Goal: Communication & Community: Answer question/provide support

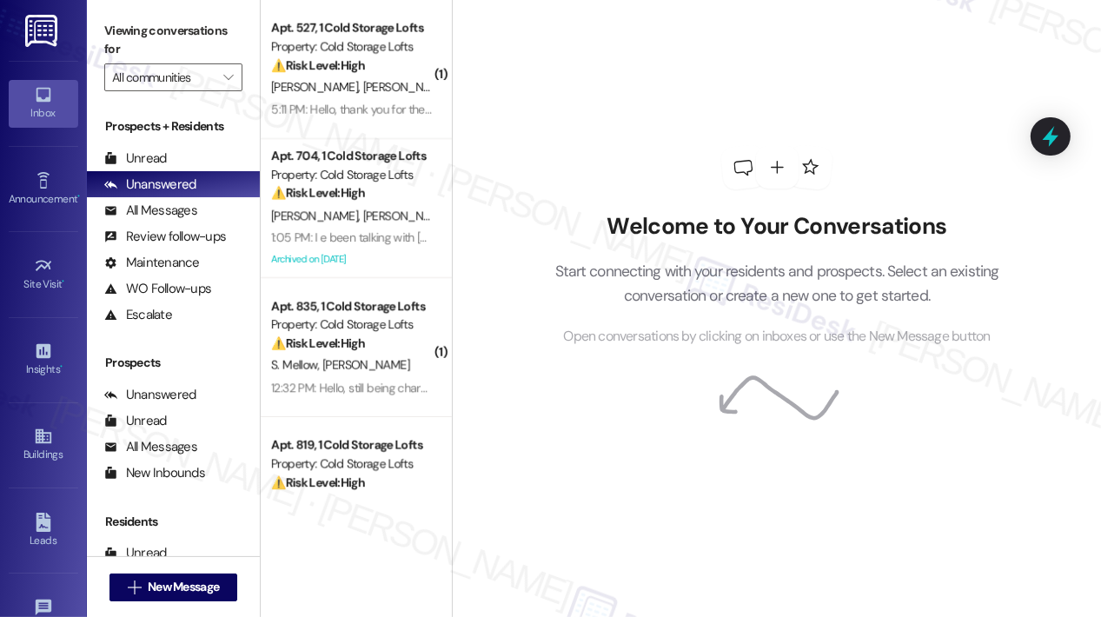
click at [344, 255] on div "Archived on [DATE]" at bounding box center [351, 259] width 164 height 22
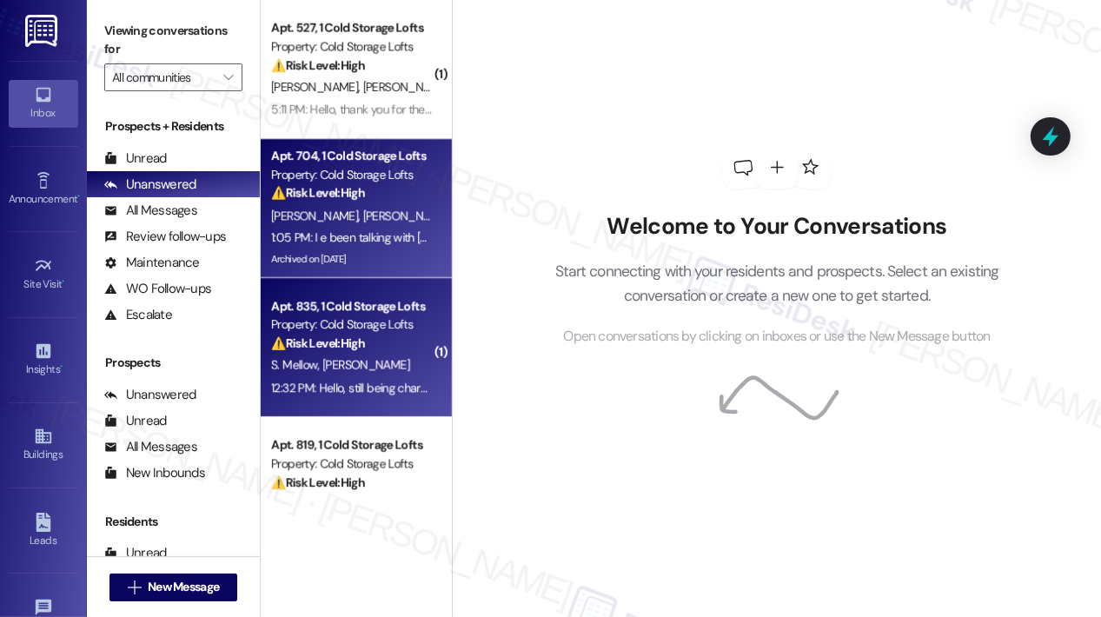
click at [341, 321] on div "Property: Cold Storage Lofts" at bounding box center [351, 324] width 161 height 18
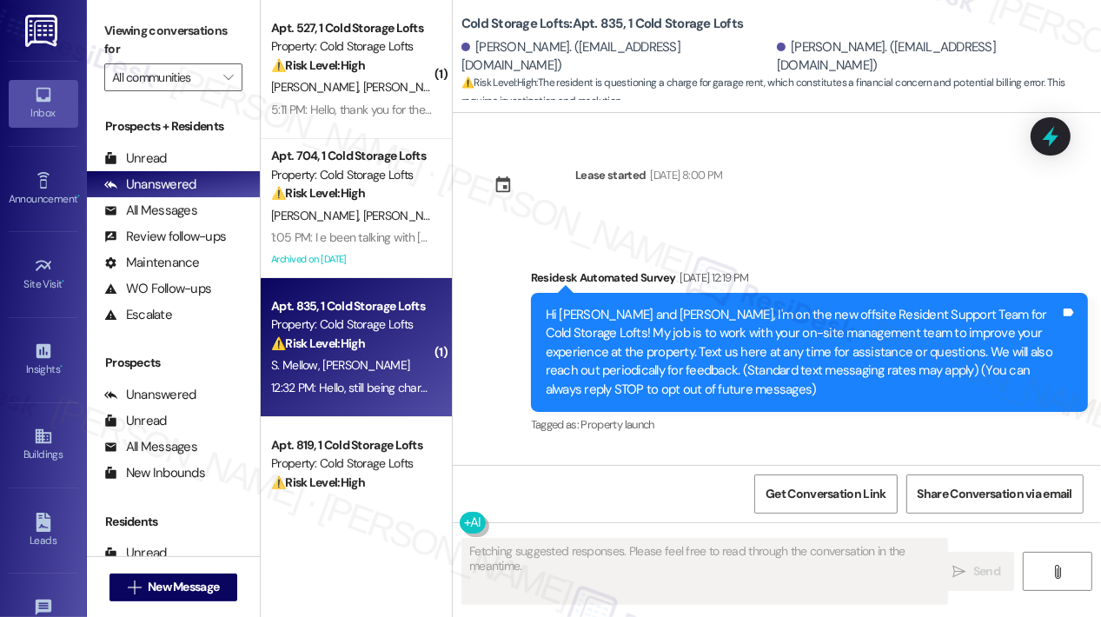
scroll to position [23033, 0]
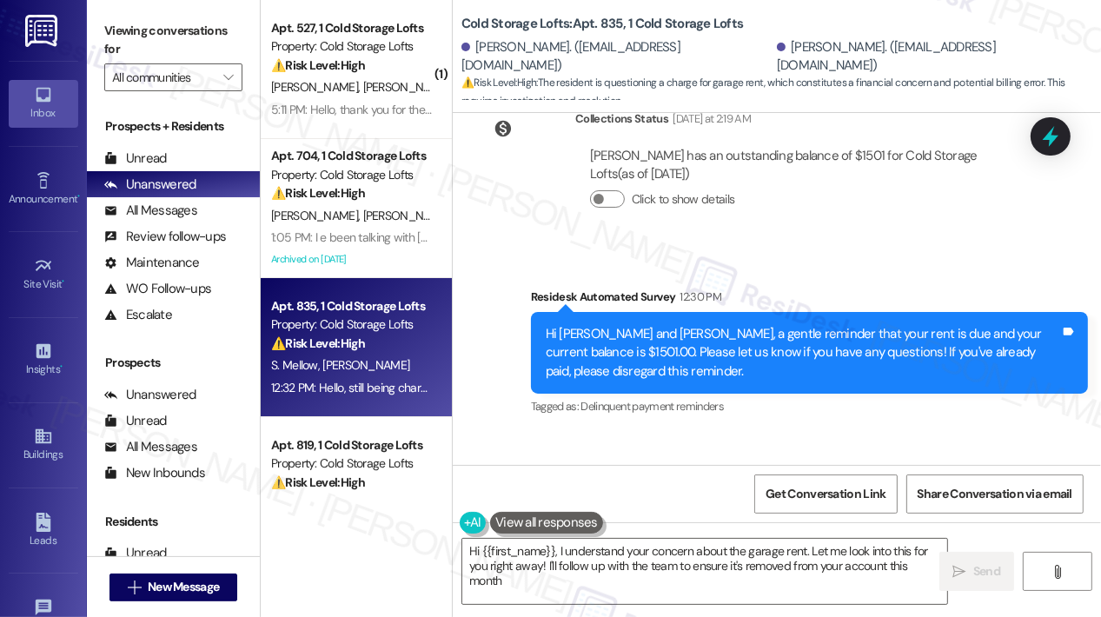
type textarea "Hi {{first_name}}, I understand your concern about the garage rent. Let me look…"
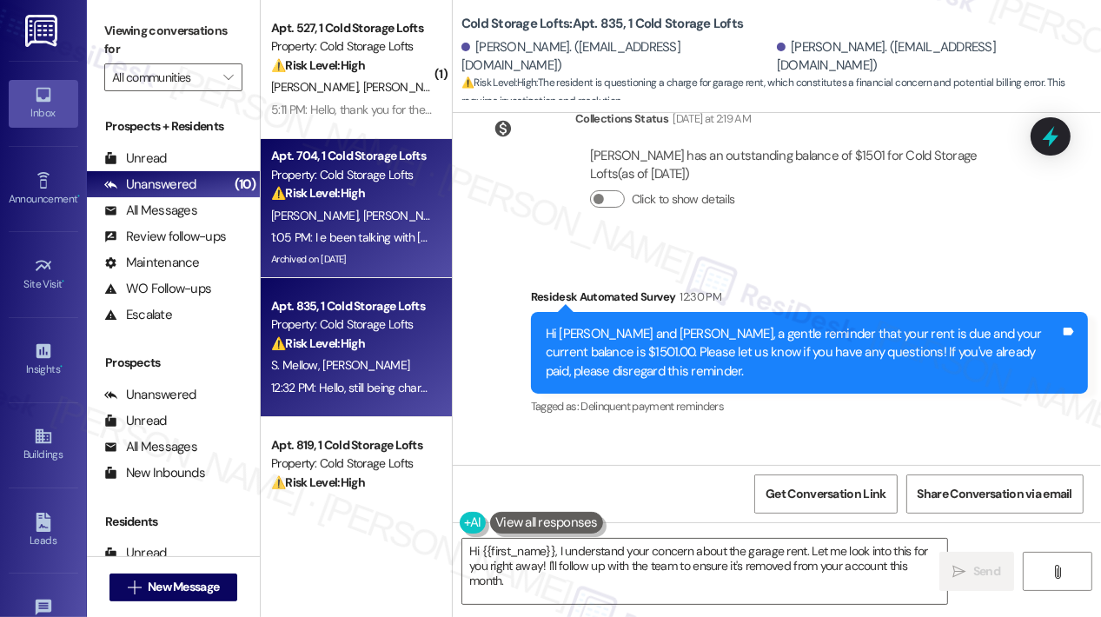
click at [347, 164] on div "Apt. 704, 1 Cold Storage Lofts" at bounding box center [351, 156] width 161 height 18
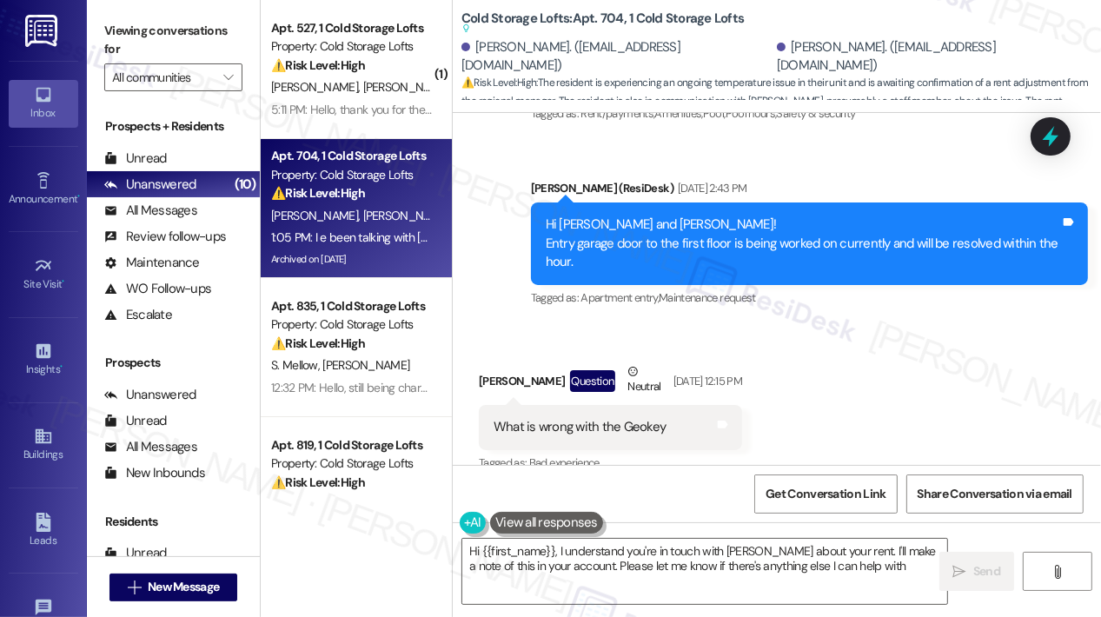
type textarea "Hi {{first_name}}, I understand you're in touch with [PERSON_NAME] about your r…"
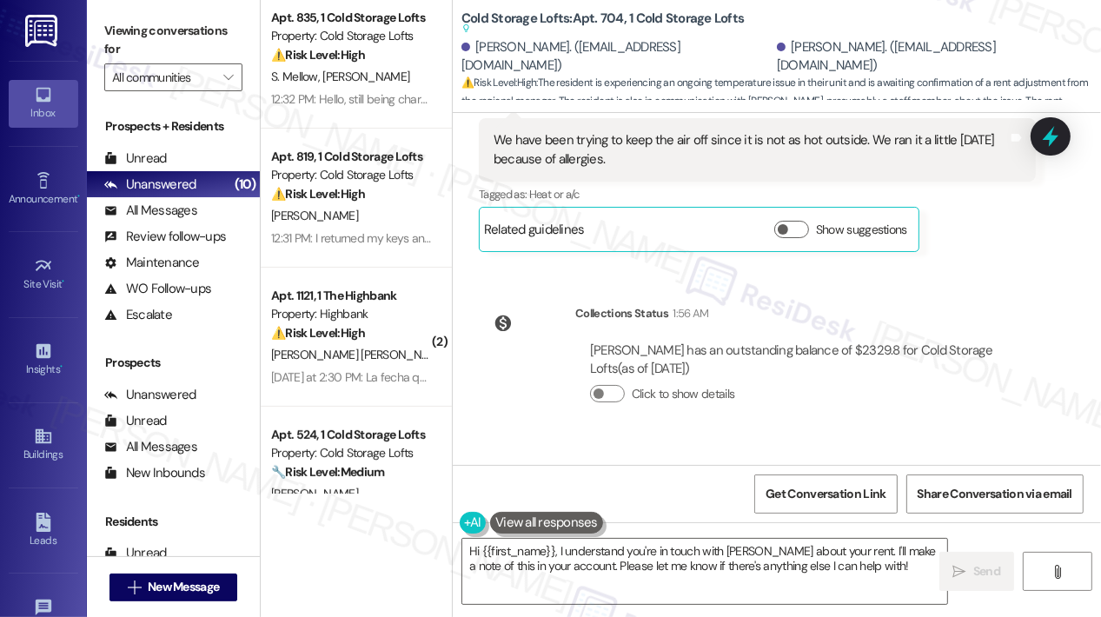
scroll to position [347, 0]
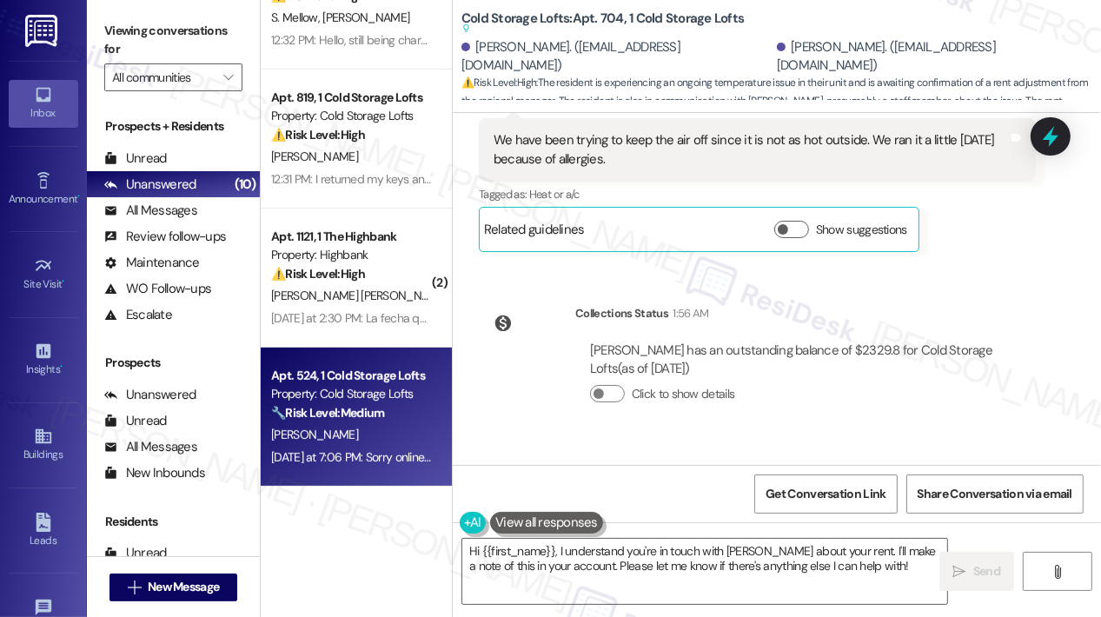
click at [351, 380] on div "Apt. 524, 1 Cold Storage Lofts" at bounding box center [351, 376] width 161 height 18
type textarea "Fetching suggested responses. Please feel free to read through the conversation…"
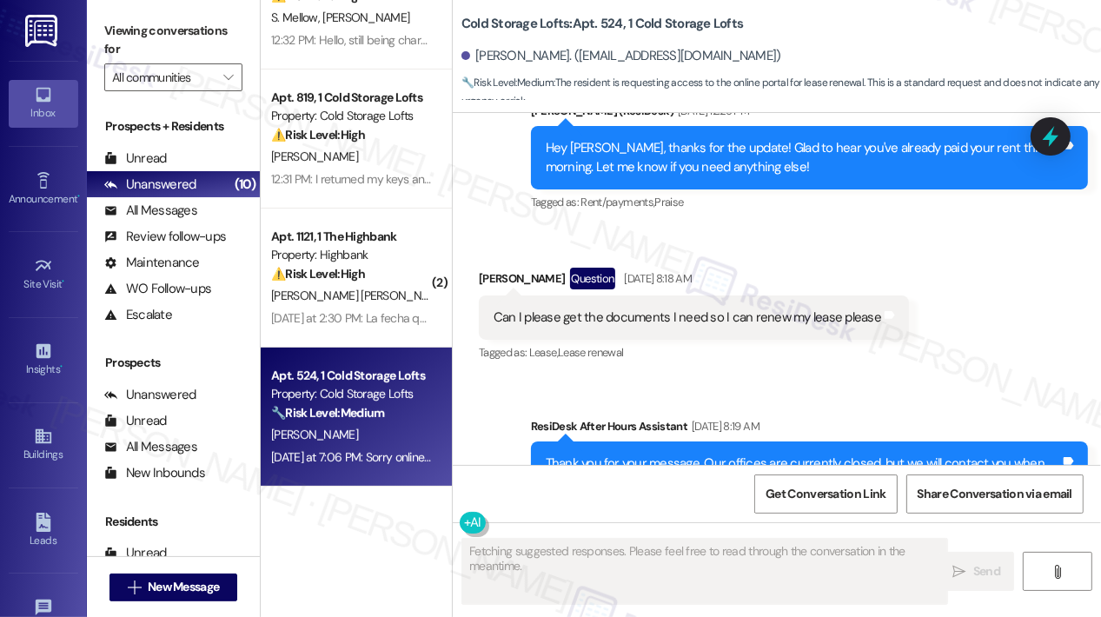
scroll to position [25927, 0]
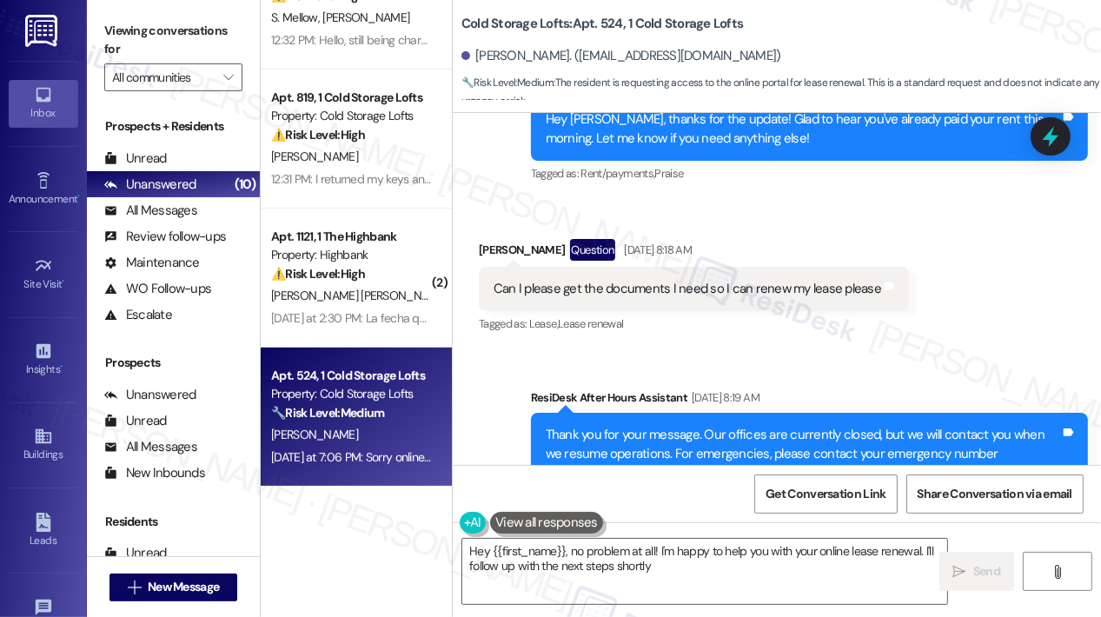
type textarea "Hey {{first_name}}, no problem at all! I'm happy to help you with your online l…"
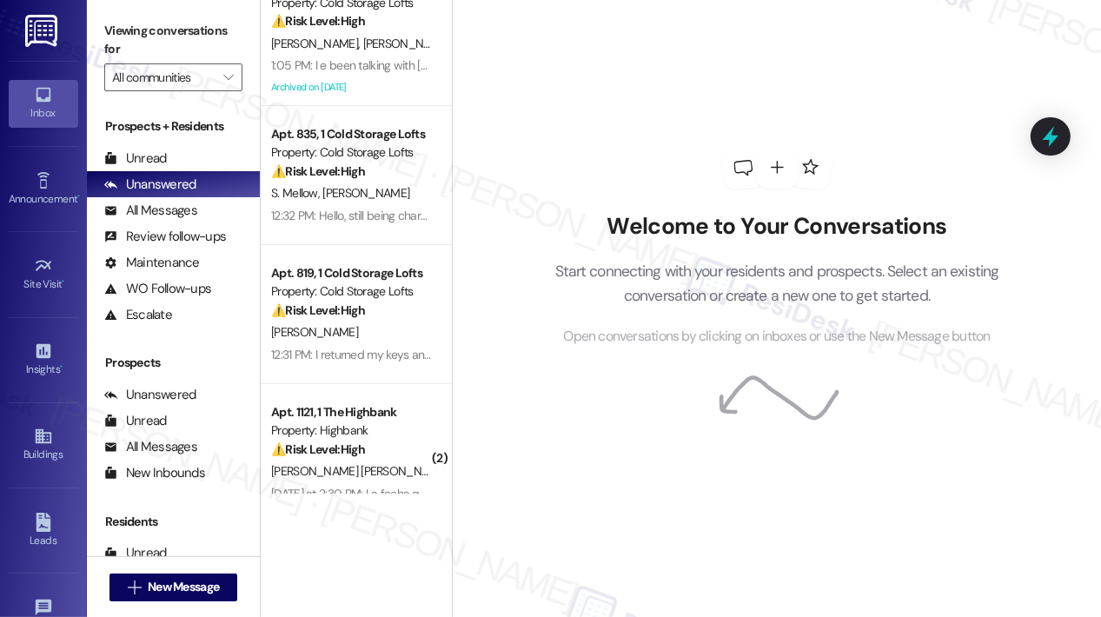
scroll to position [261, 0]
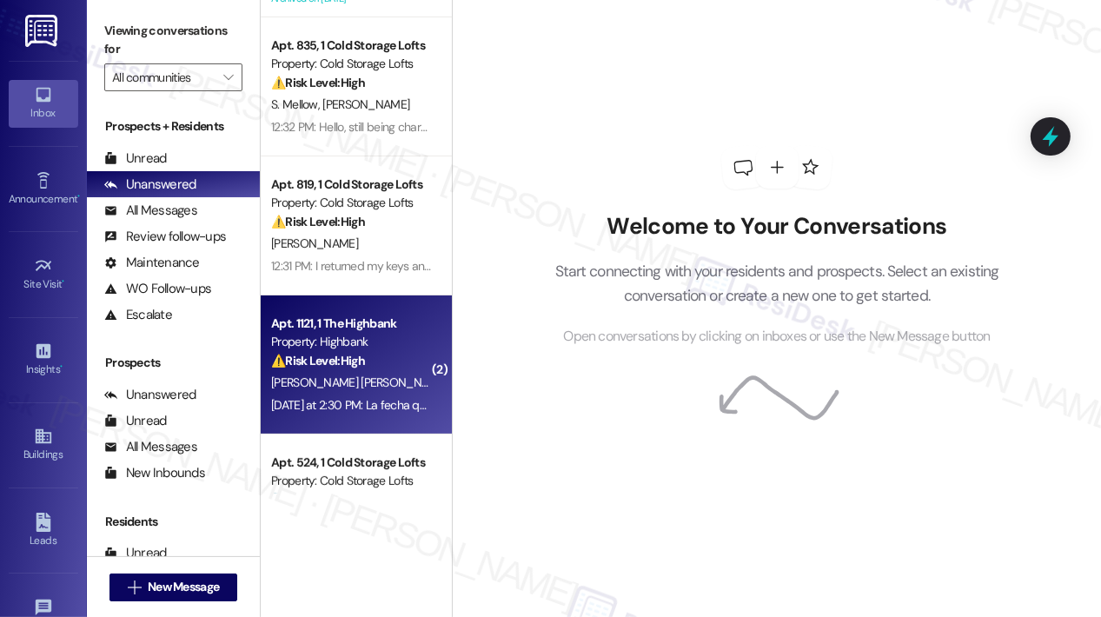
click at [344, 354] on strong "⚠️ Risk Level: High" at bounding box center [318, 361] width 94 height 16
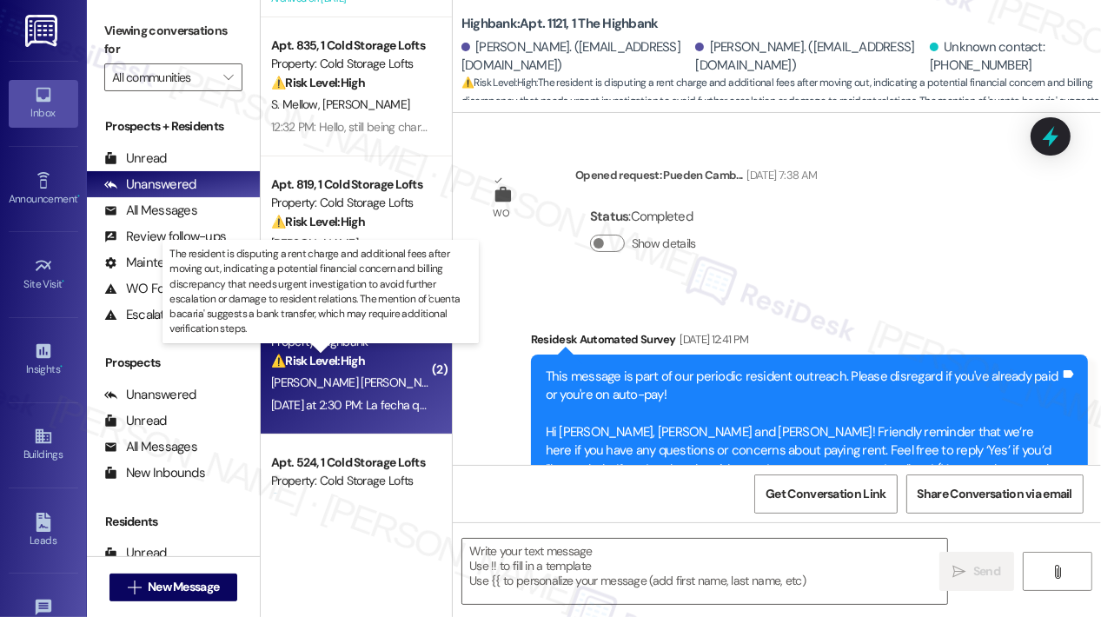
type textarea "Fetching suggested responses. Please feel free to read through the conversation…"
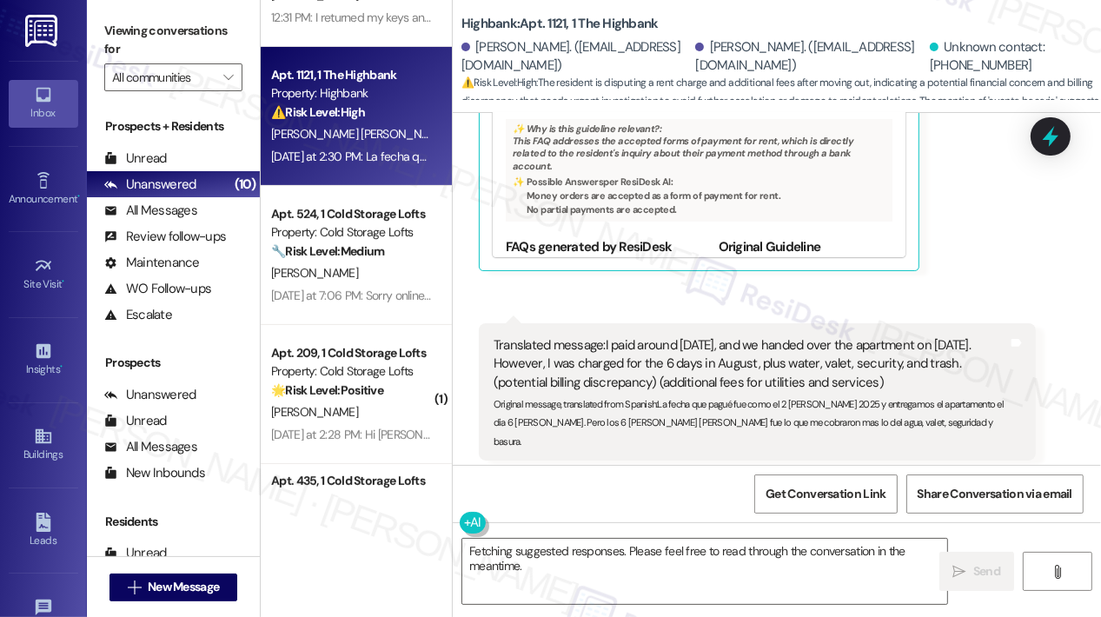
scroll to position [521, 0]
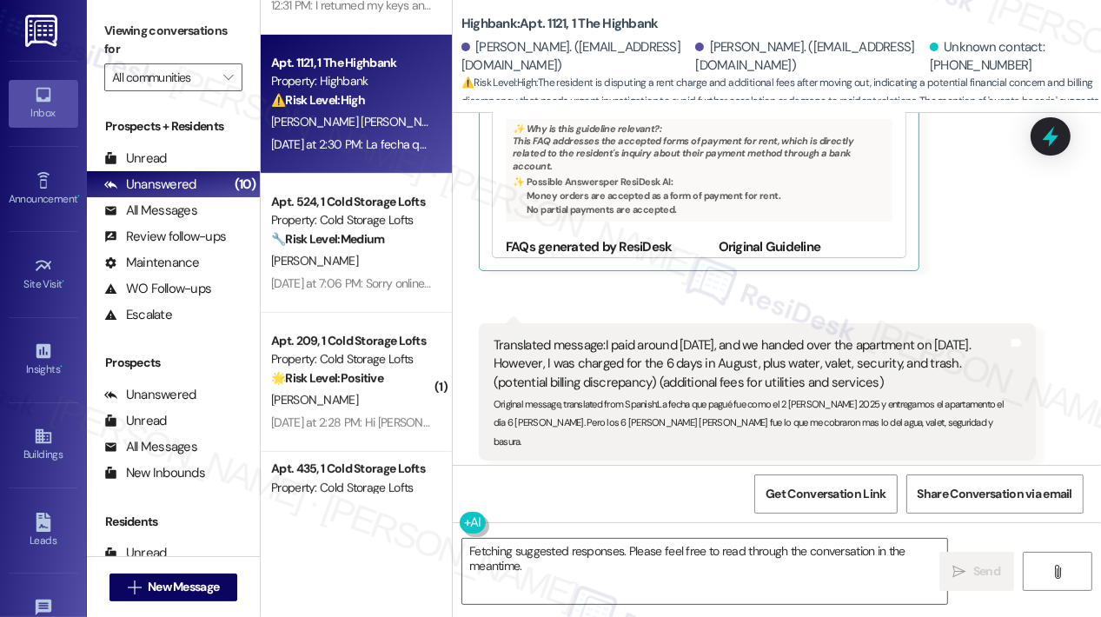
click at [321, 432] on div "Yesterday at 2:28 PM: Hi Sarah, thanks for getting back. I actually came into o…" at bounding box center [351, 423] width 164 height 22
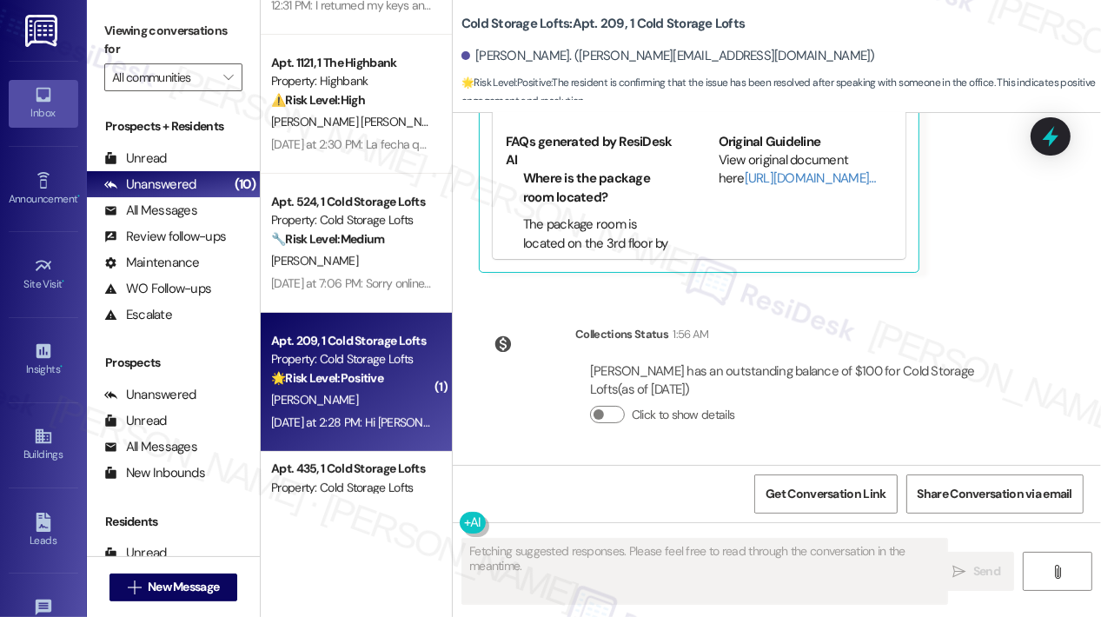
scroll to position [2852, 0]
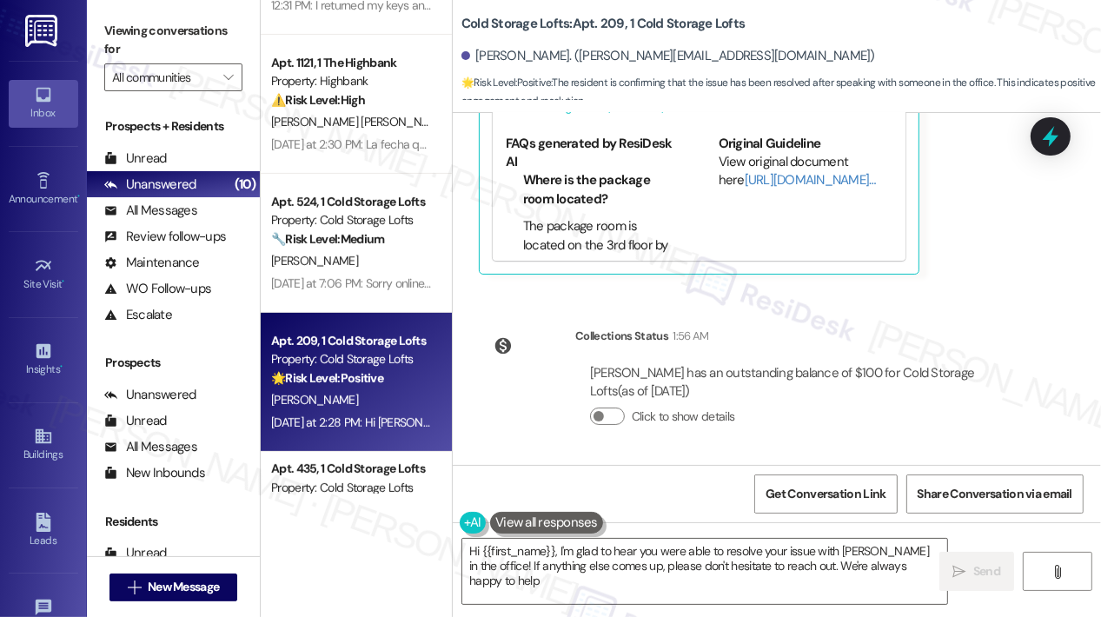
type textarea "Hi {{first_name}}, I'm glad to hear you were able to resolve your issue with Mi…"
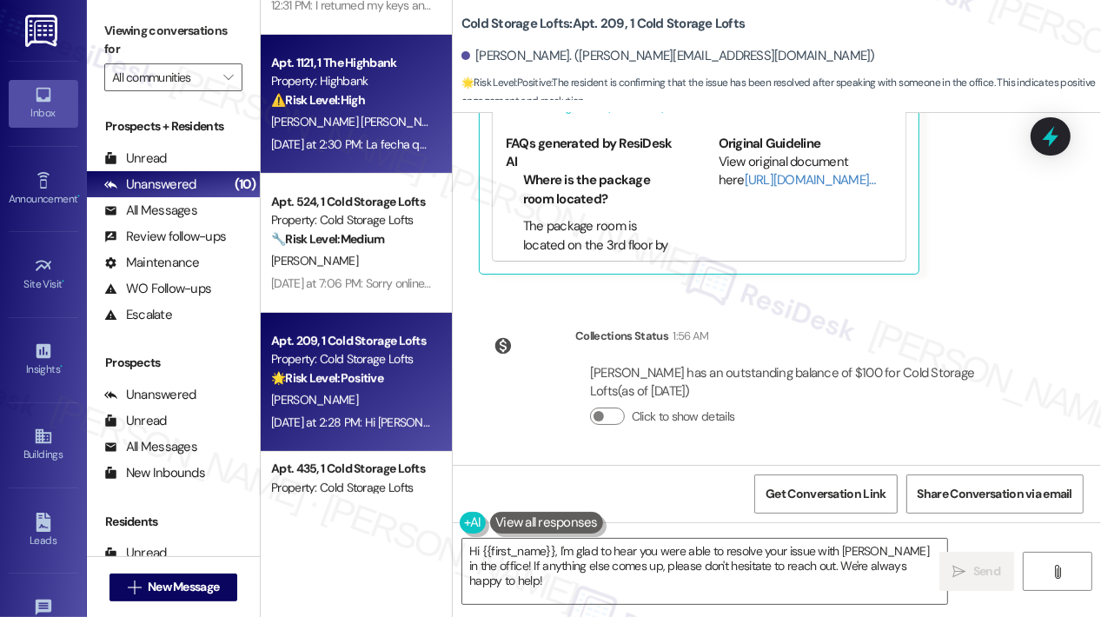
click at [400, 169] on div "Apt. 1121, 1 The Highbank Property: Highbank ⚠️ Risk Level: High The resident i…" at bounding box center [356, 104] width 191 height 139
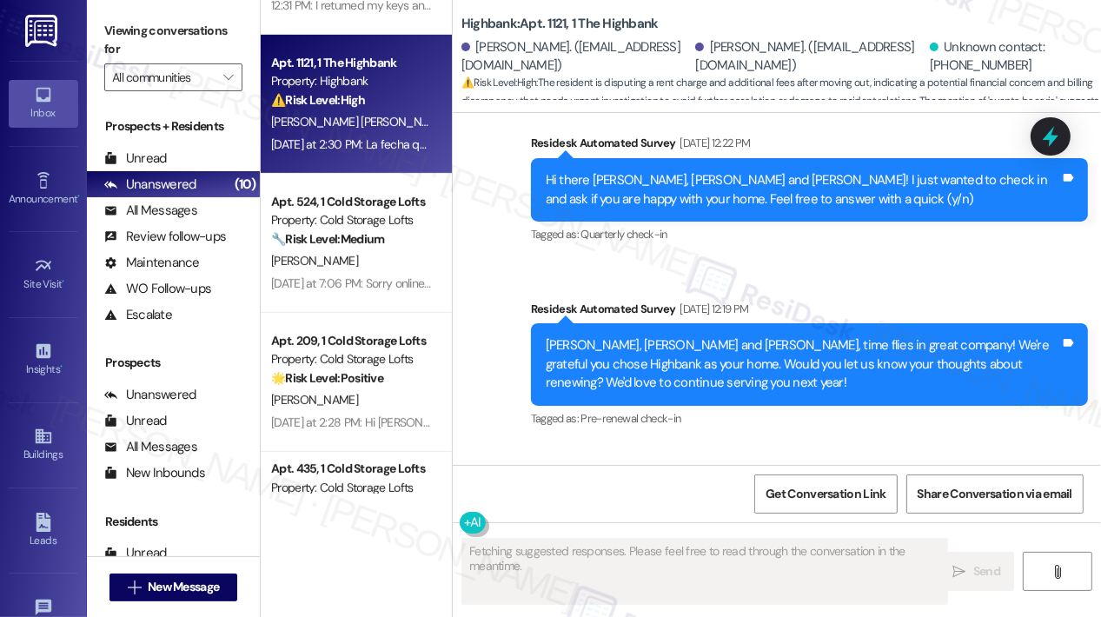
type textarea "Fetching suggested responses. Please feel free to read through the conversation…"
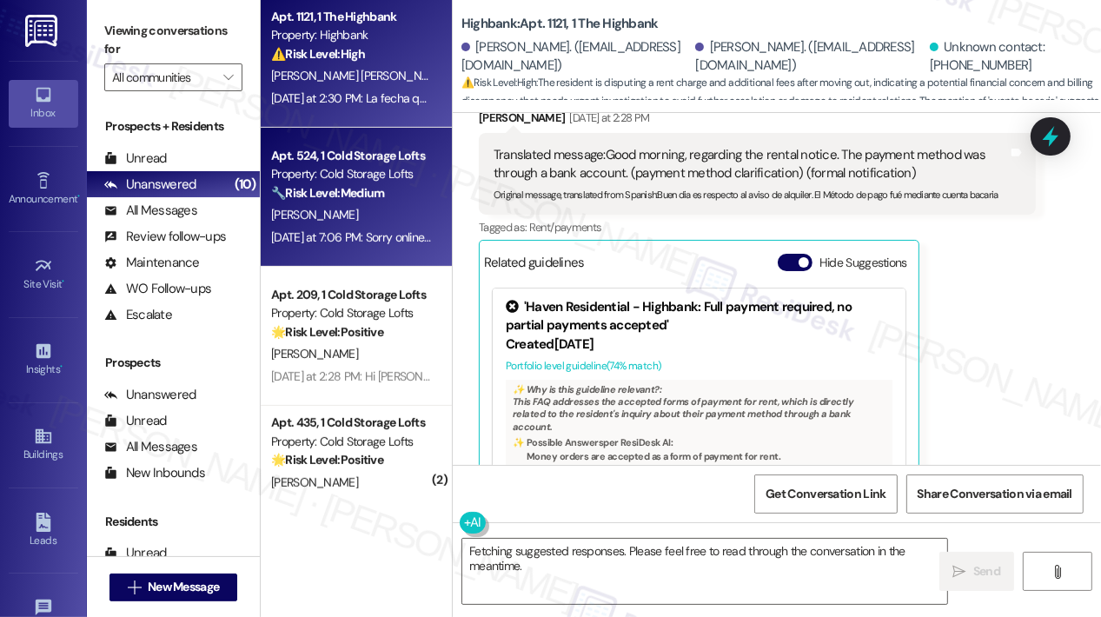
scroll to position [608, 0]
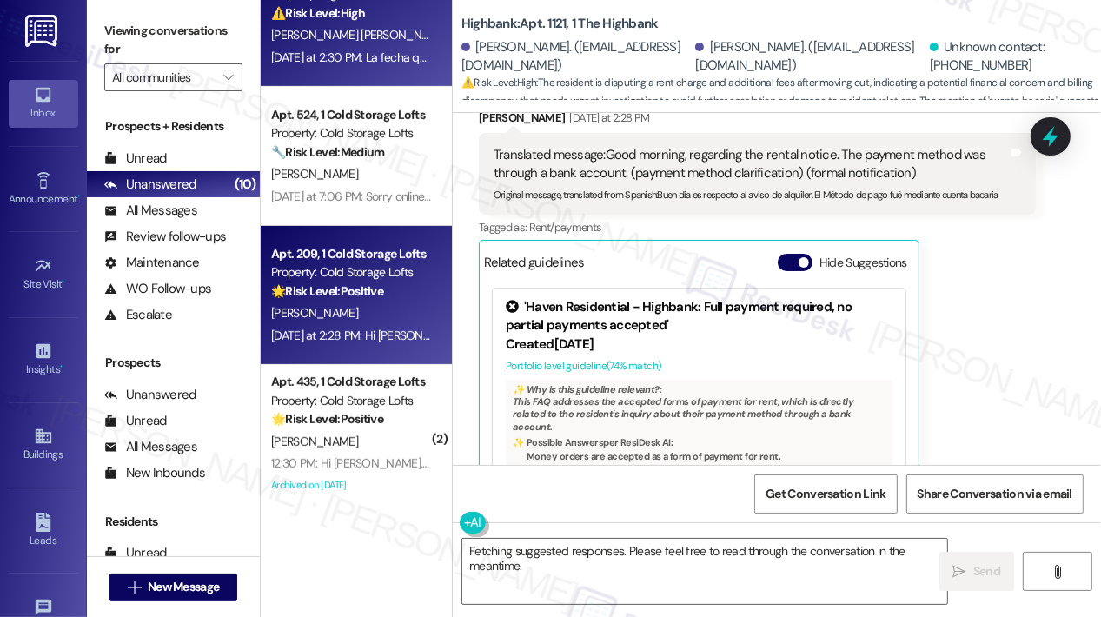
click at [369, 322] on div "[PERSON_NAME]" at bounding box center [351, 313] width 164 height 22
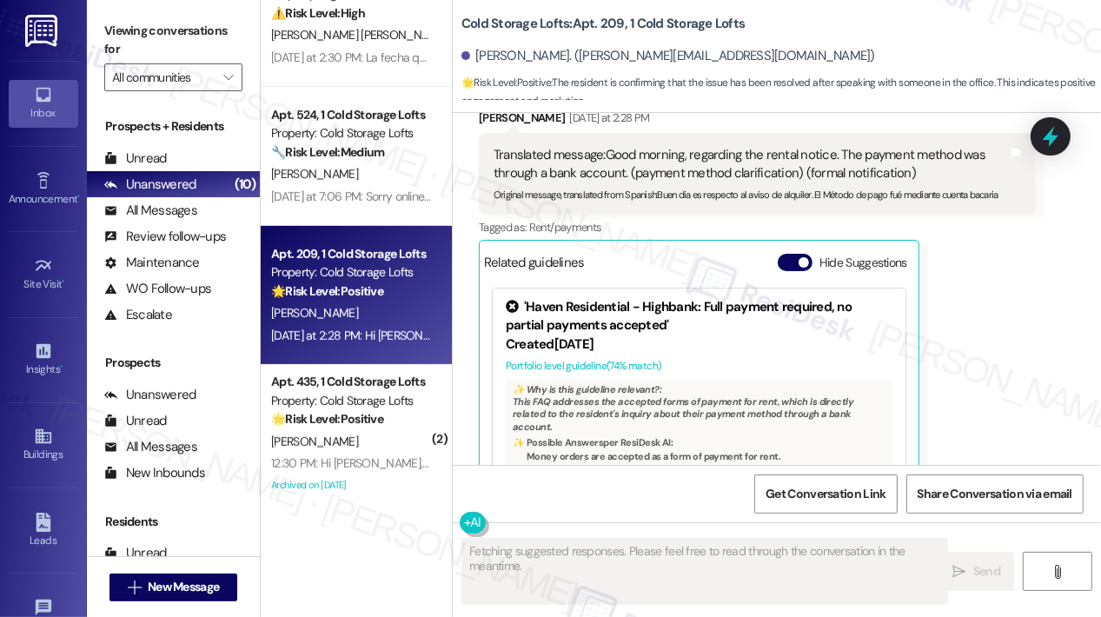
scroll to position [2852, 0]
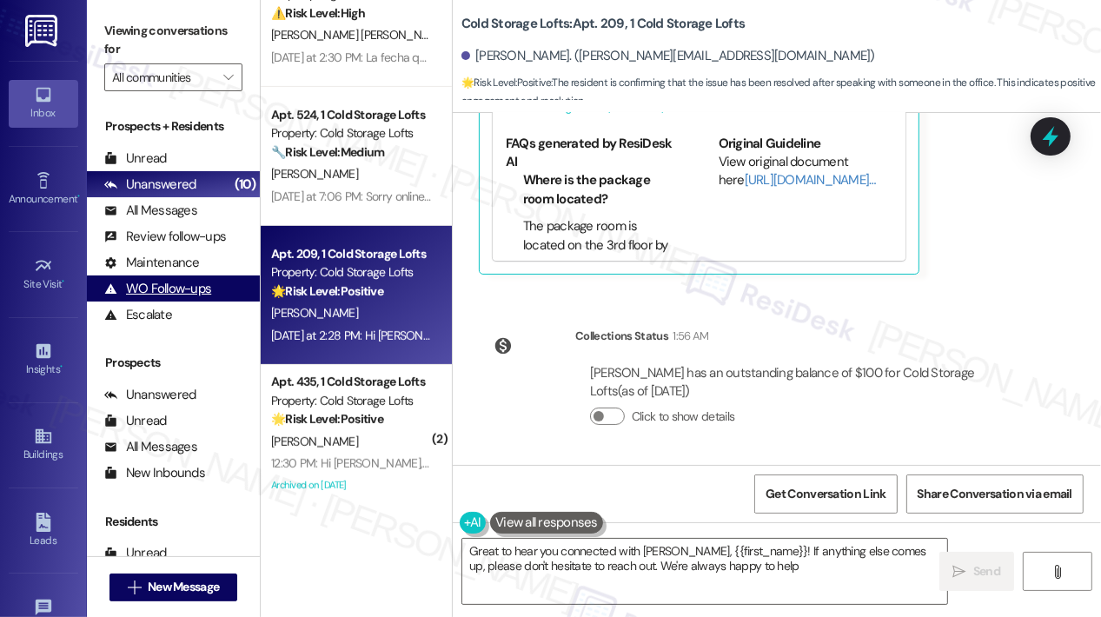
type textarea "Great to hear you connected with Michael, {{first_name}}! If anything else come…"
